Goal: Transaction & Acquisition: Download file/media

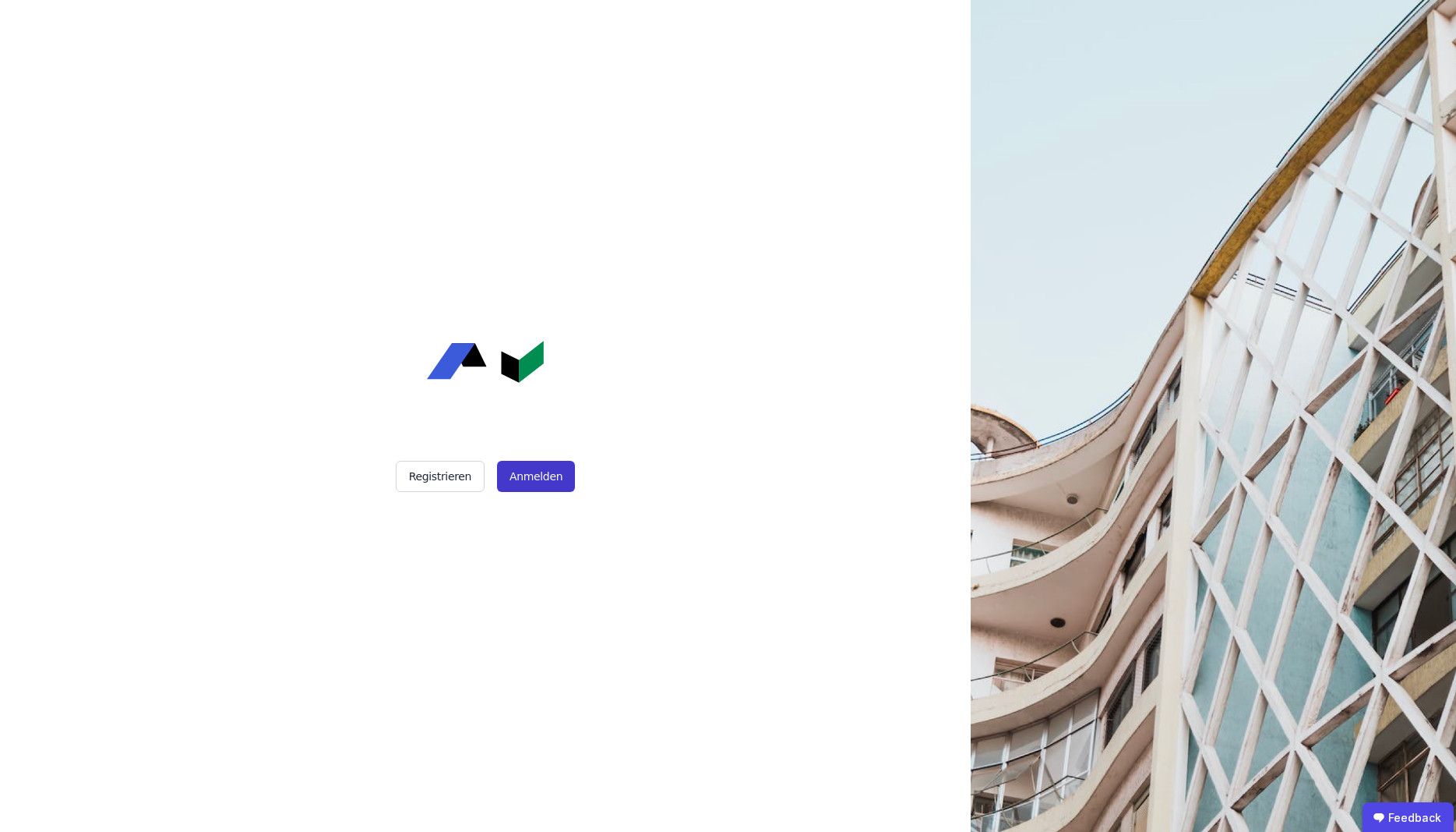
click at [521, 477] on button "Anmelden" at bounding box center [536, 476] width 78 height 32
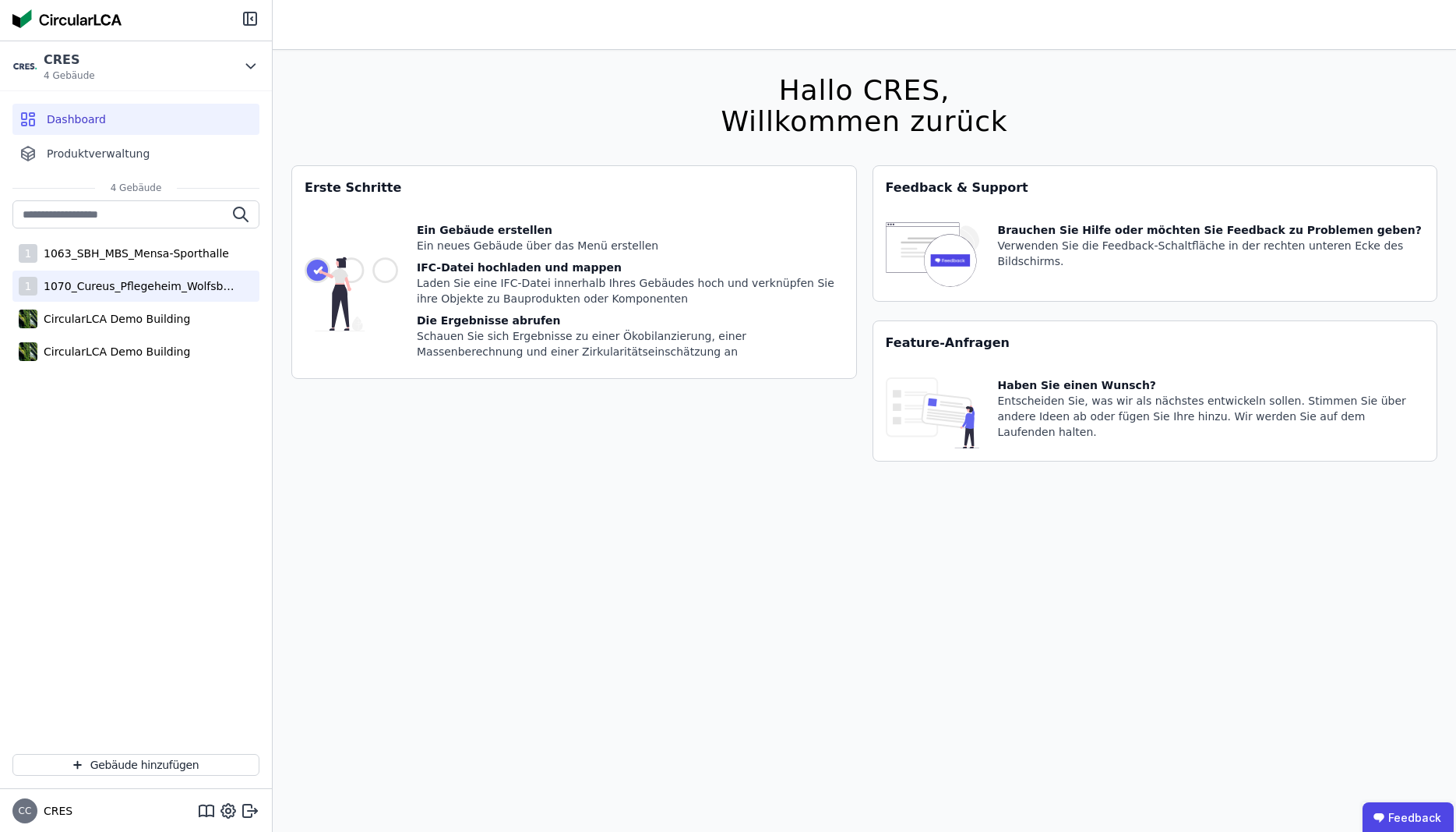
click at [168, 281] on div "1070_Cureus_Pflegeheim_Wolfsbüttel" at bounding box center [138, 285] width 203 height 15
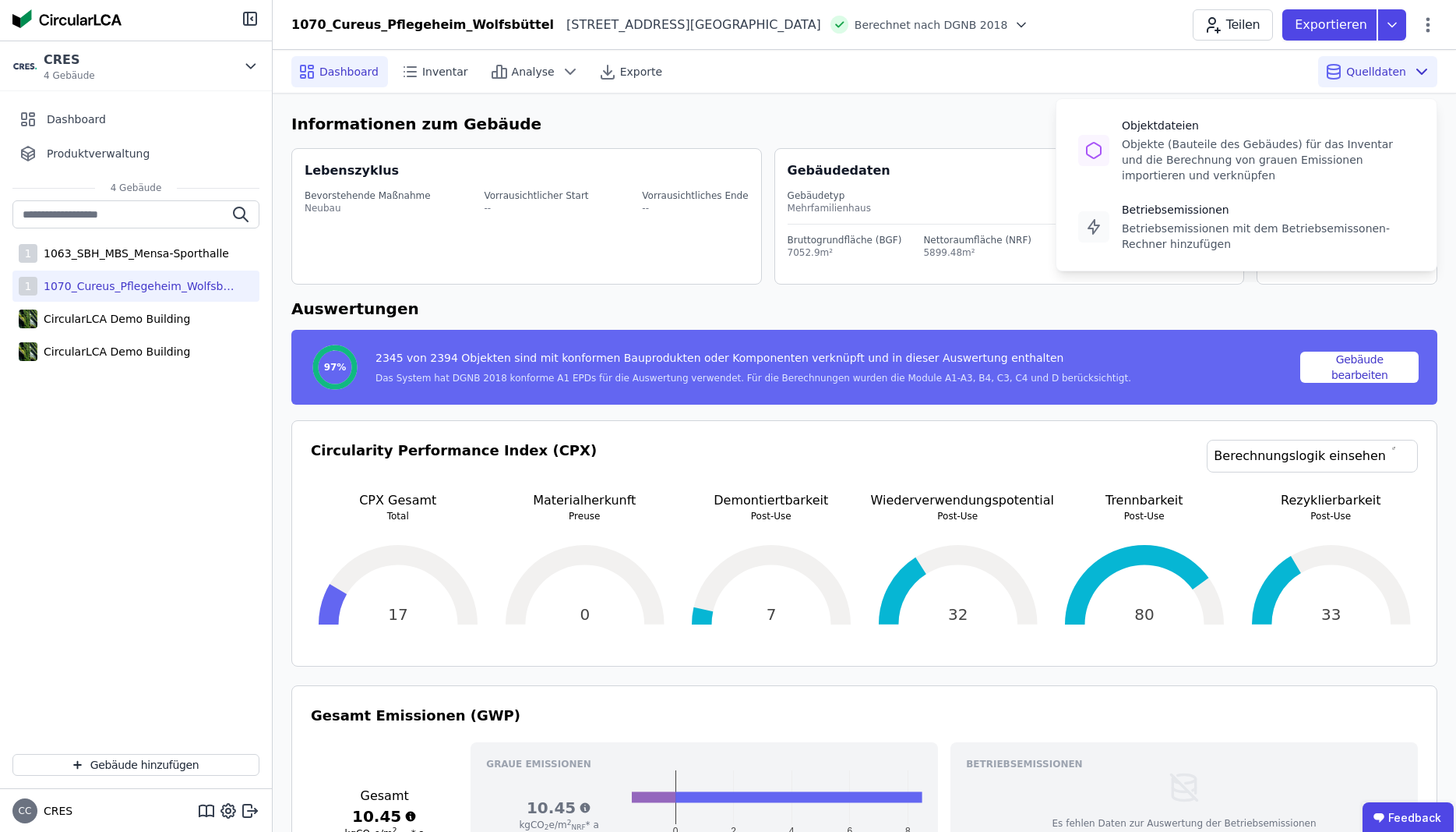
click at [1378, 73] on span "Quelldaten" at bounding box center [1376, 71] width 60 height 15
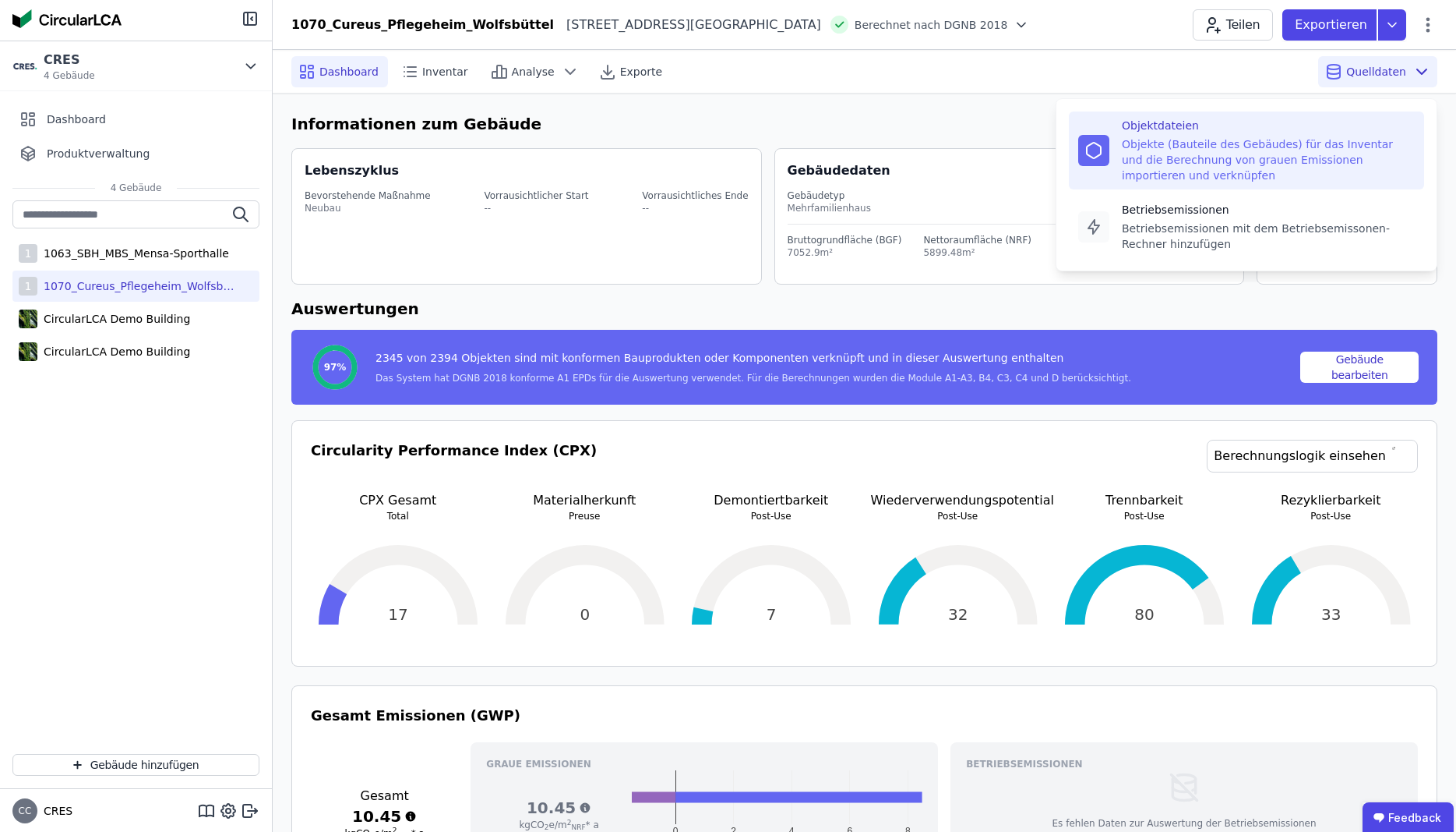
click at [1197, 159] on div "Objekte (Bauteile des Gebäudes) für das Inventar und die Berechnung von grauen …" at bounding box center [1268, 160] width 293 height 47
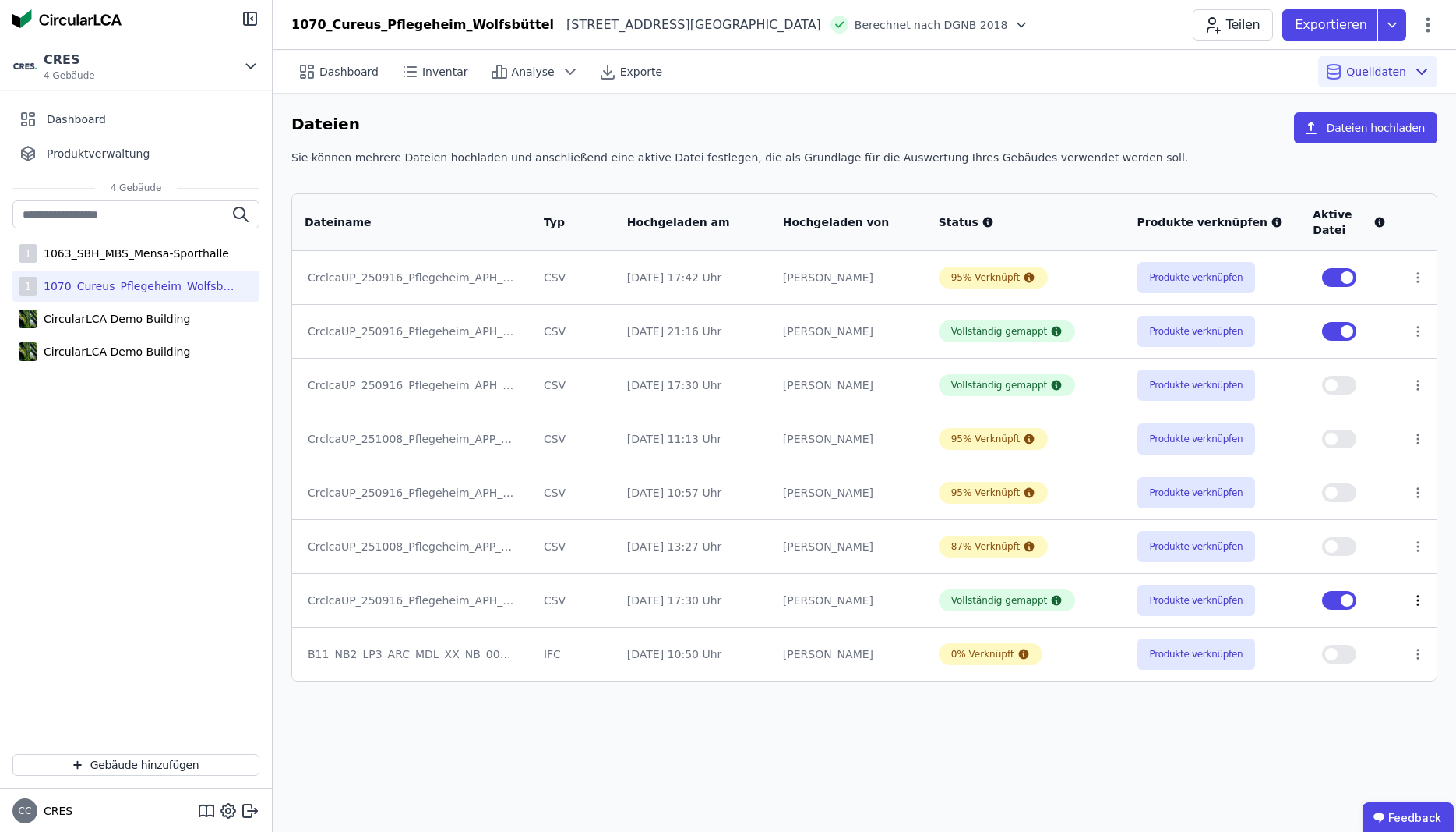
click at [1415, 603] on icon at bounding box center [1418, 600] width 14 height 14
click at [1385, 580] on link "Herunterladen mit verknüpfungen" at bounding box center [1298, 572] width 233 height 25
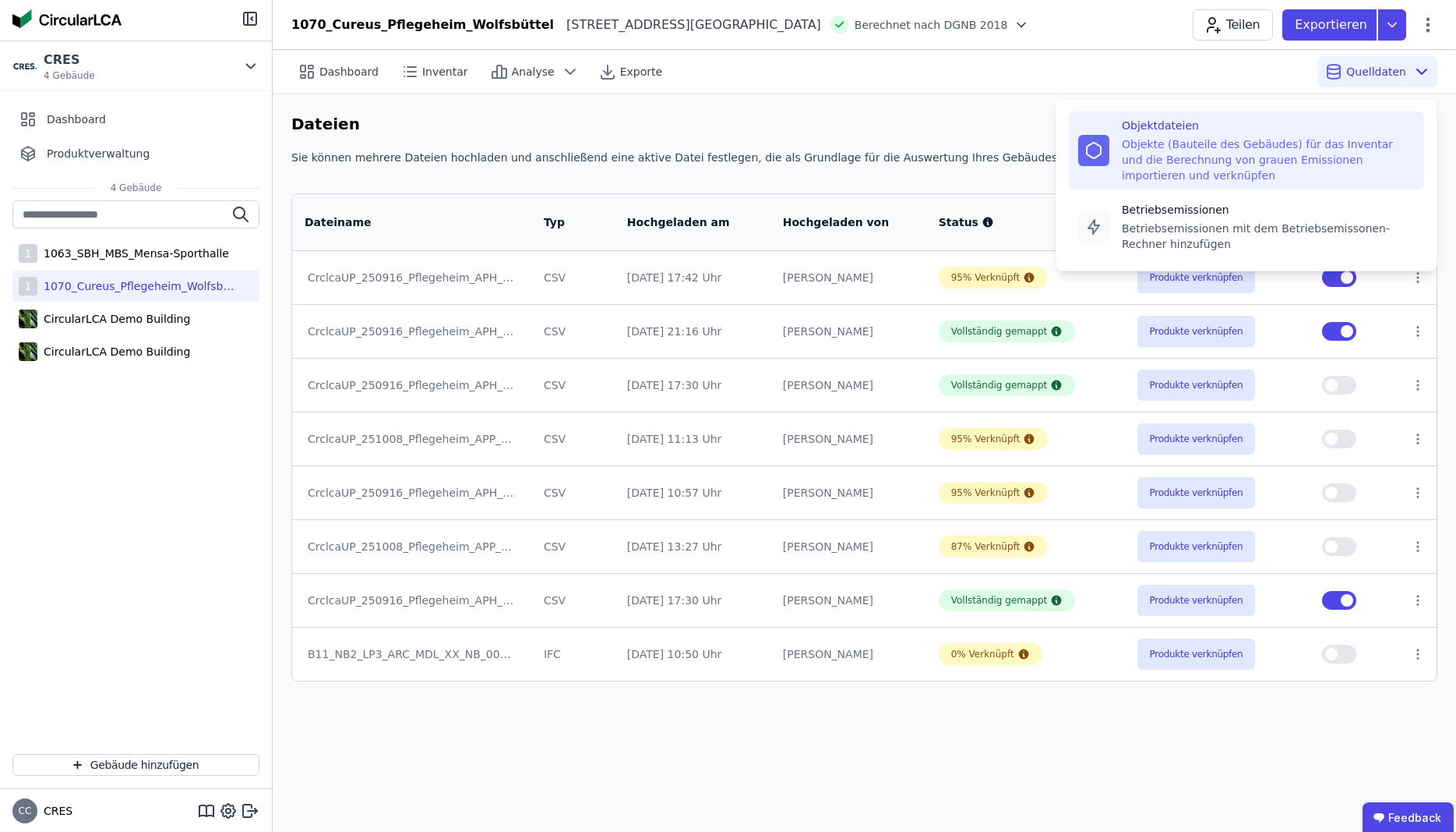
click at [1387, 71] on span "Quelldaten" at bounding box center [1376, 71] width 60 height 15
click at [1231, 151] on div "Objekte (Bauteile des Gebäudes) für das Inventar und die Berechnung von grauen …" at bounding box center [1268, 160] width 293 height 47
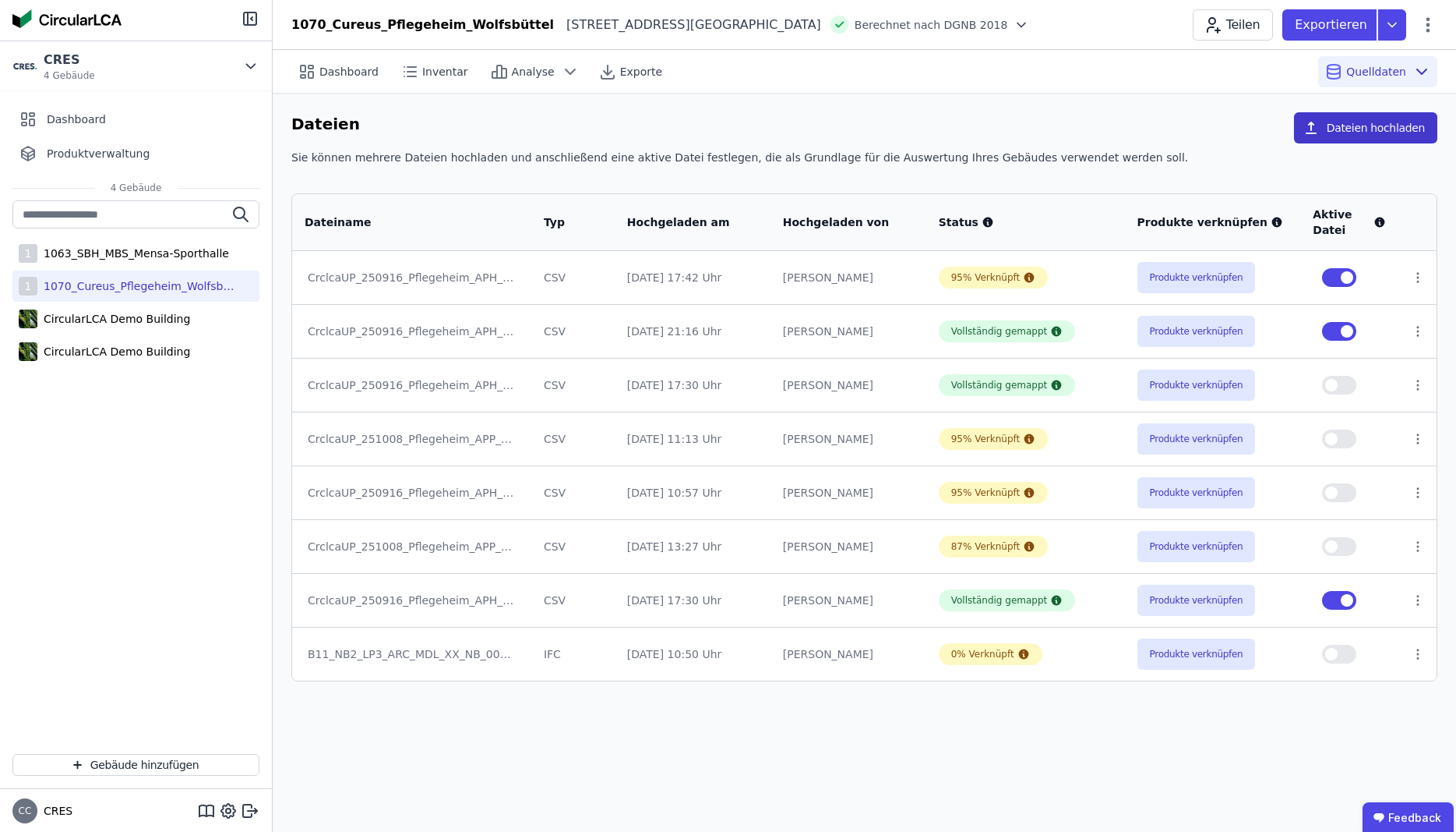
click at [1354, 133] on button "Dateien hochladen" at bounding box center [1366, 127] width 143 height 32
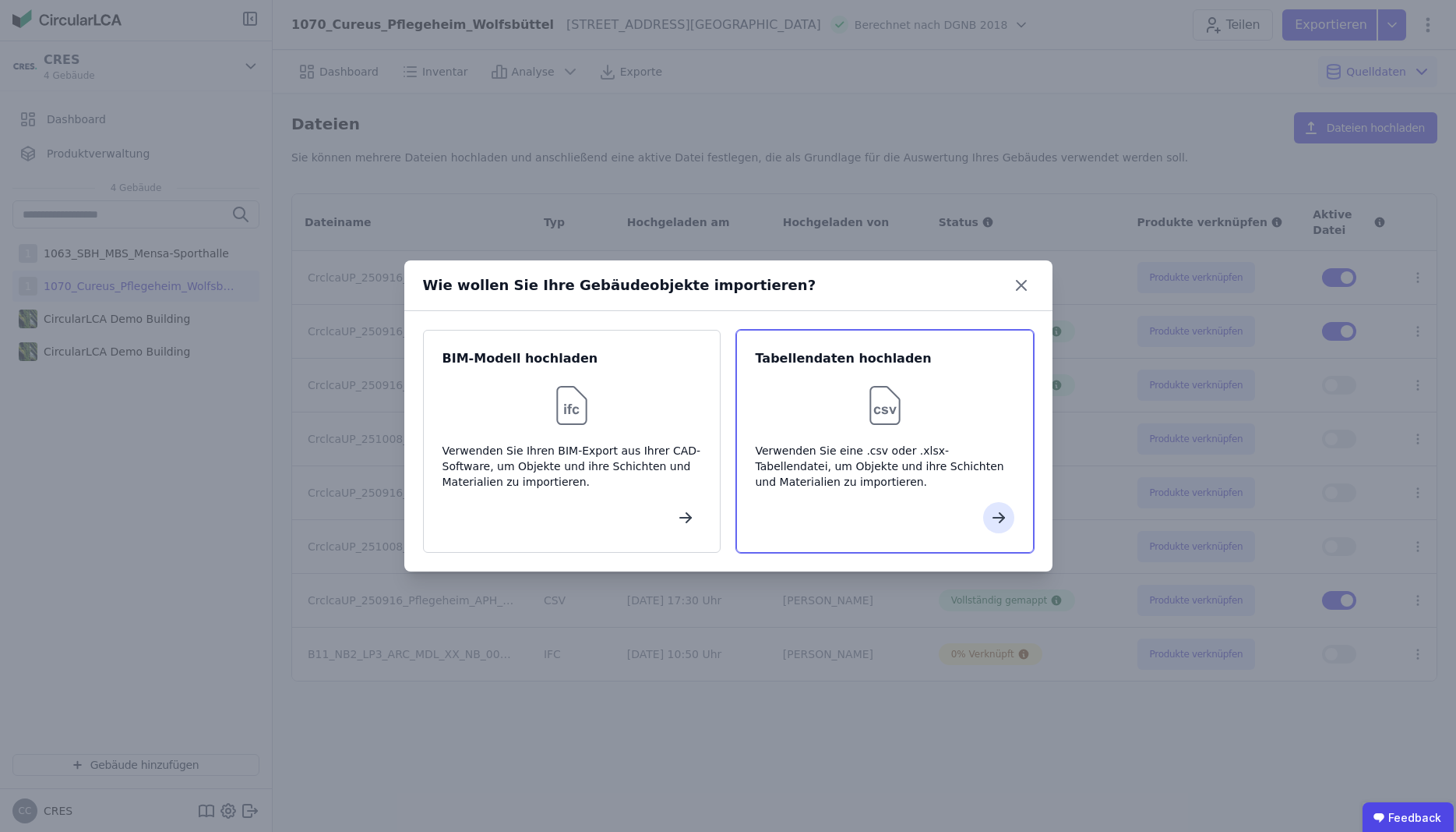
click at [877, 477] on div "Verwenden Sie eine .csv oder .xlsx-Tabellendatei, um Objekte und ihre Schichten…" at bounding box center [885, 467] width 259 height 47
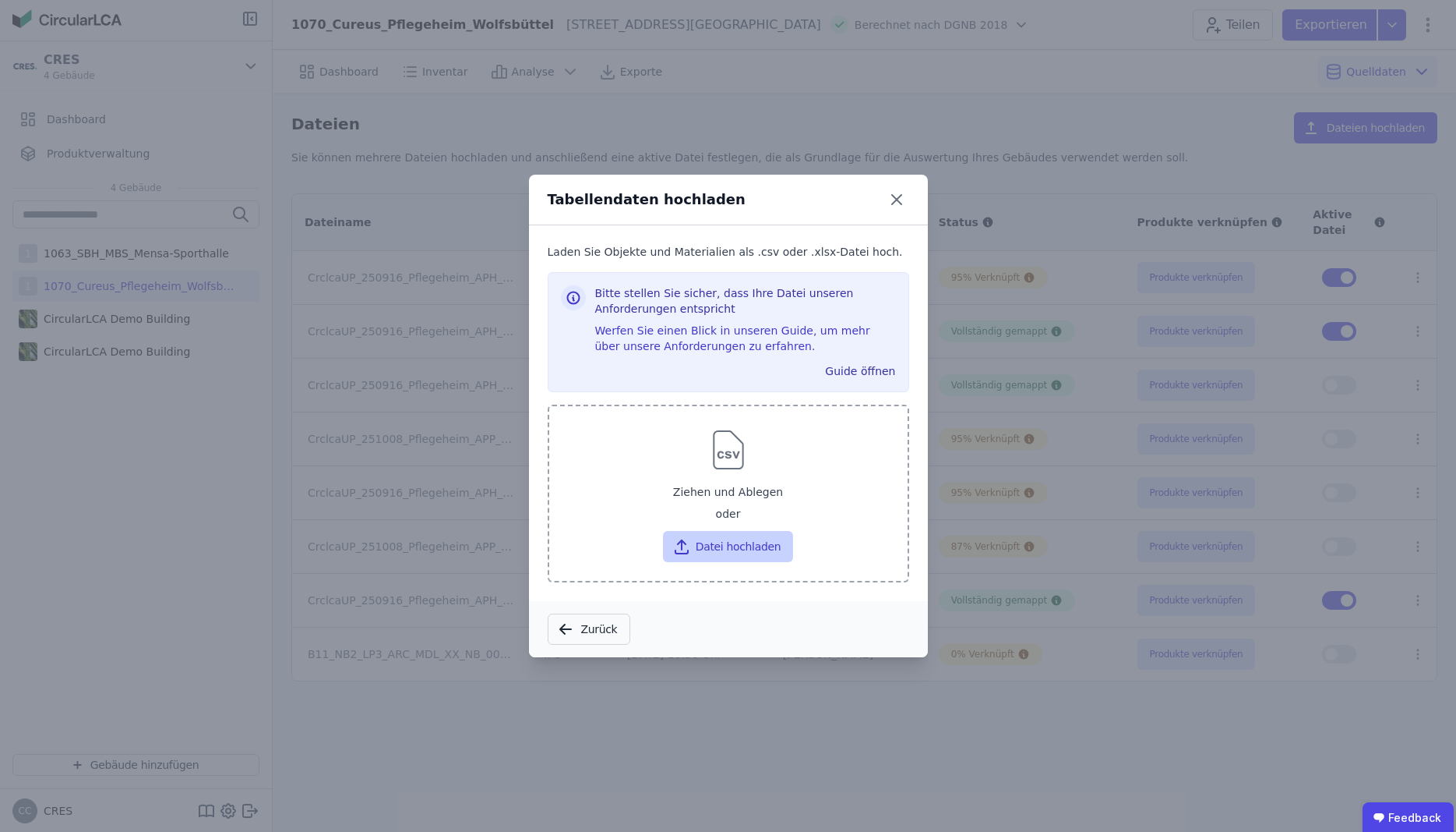
click at [731, 546] on button "Datei hochladen" at bounding box center [728, 546] width 130 height 32
